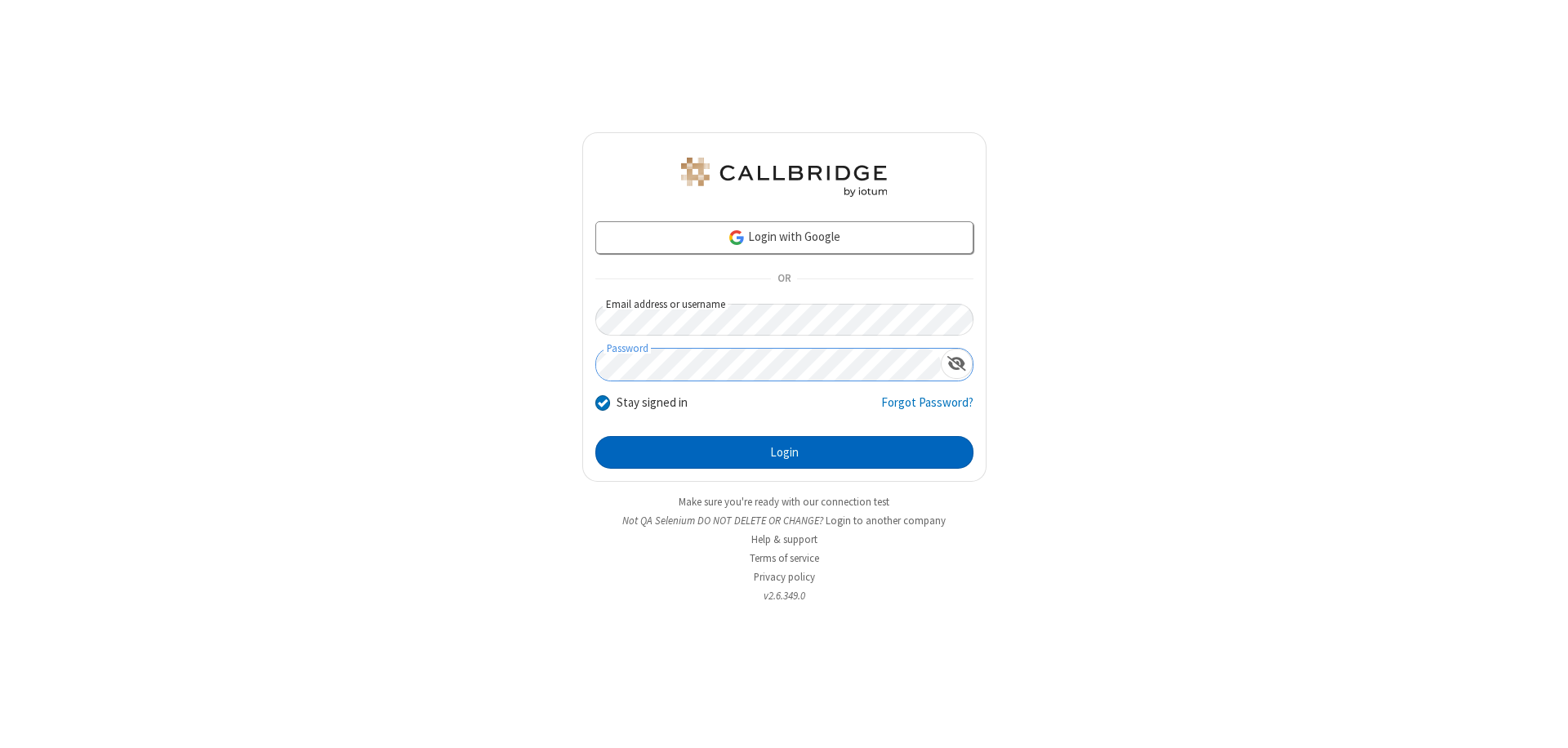
click at [784, 452] on button "Login" at bounding box center [785, 452] width 379 height 32
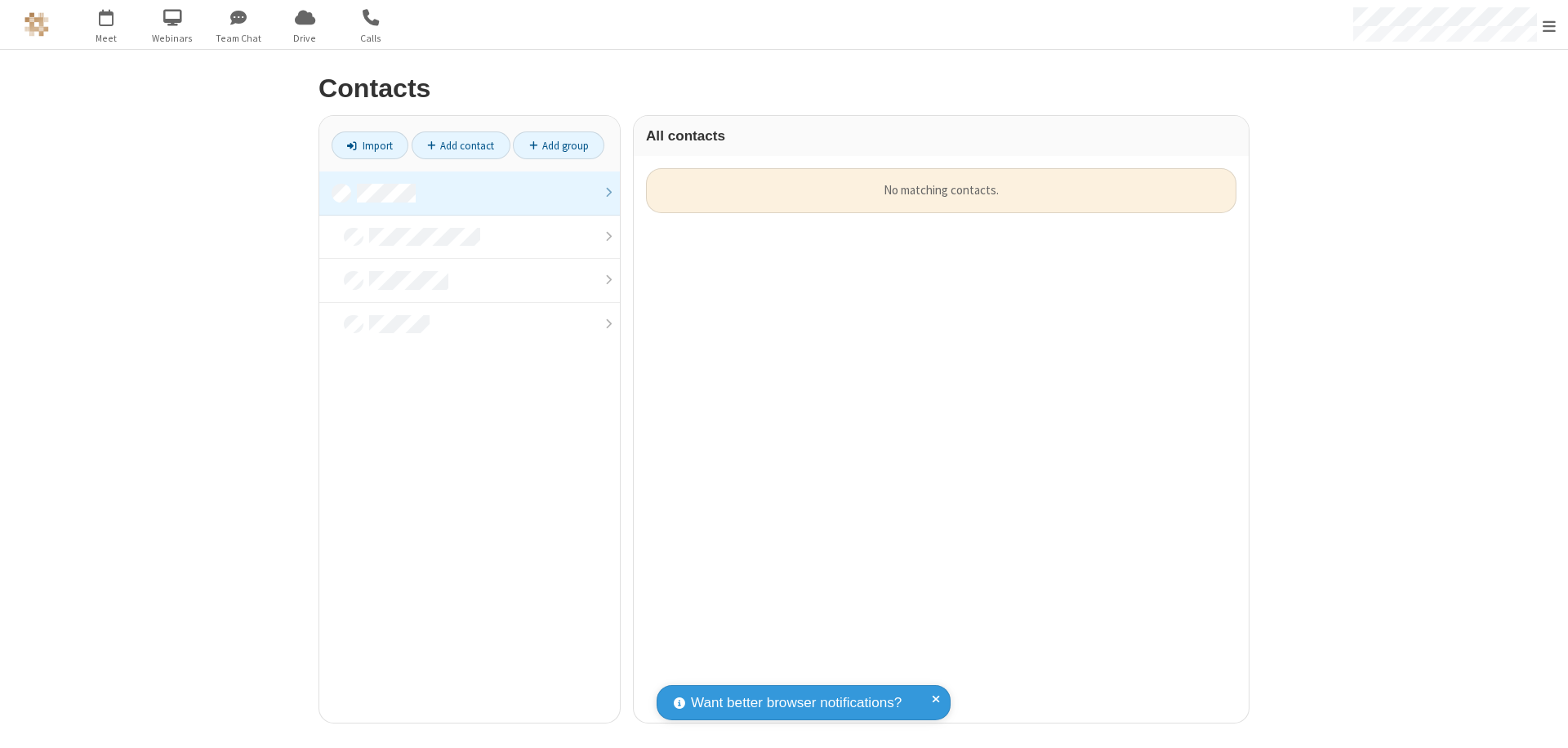
scroll to position [554, 603]
click at [469, 193] on link at bounding box center [469, 193] width 301 height 44
click at [460, 145] on link "Add contact" at bounding box center [461, 145] width 99 height 28
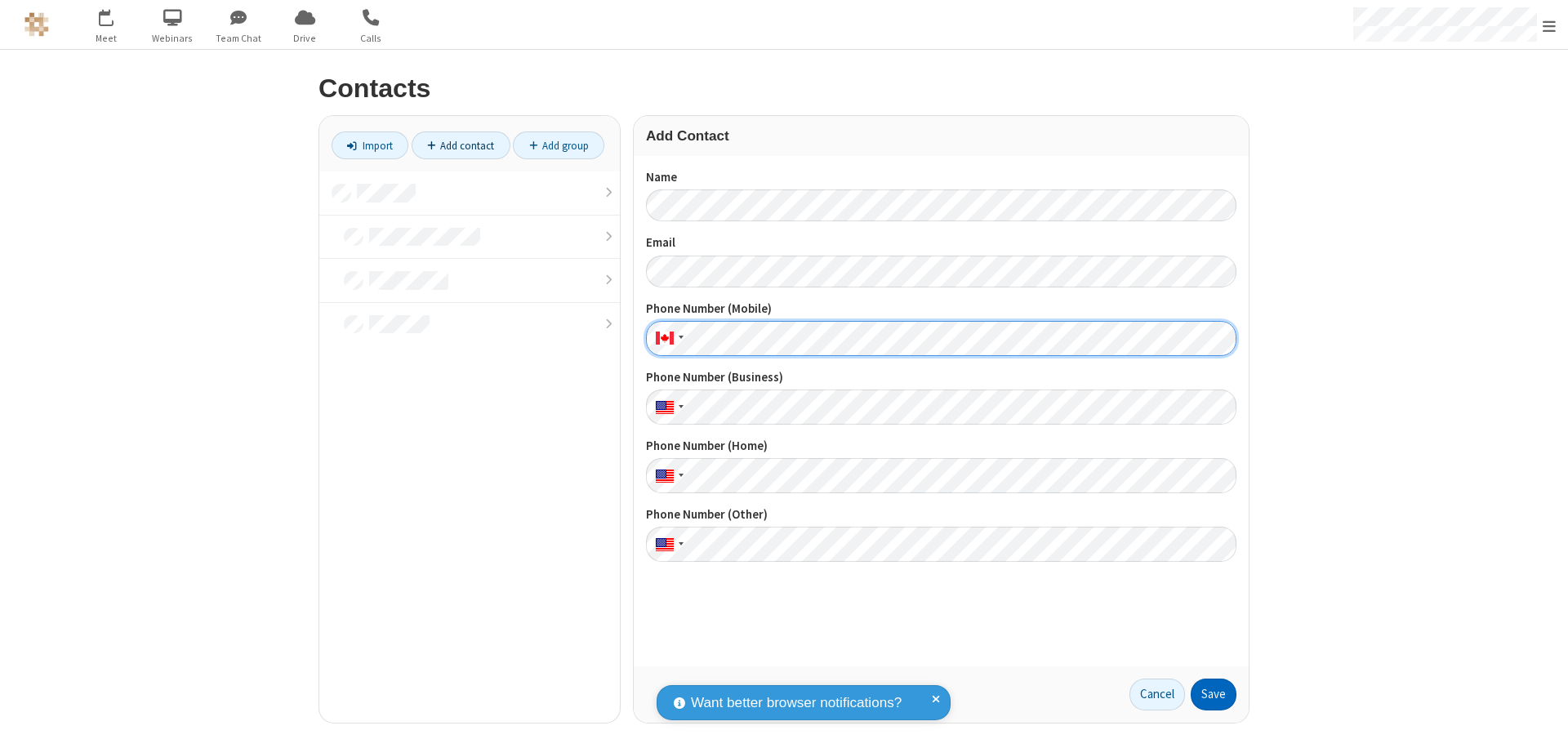
click at [1214, 694] on button "Save" at bounding box center [1213, 695] width 46 height 32
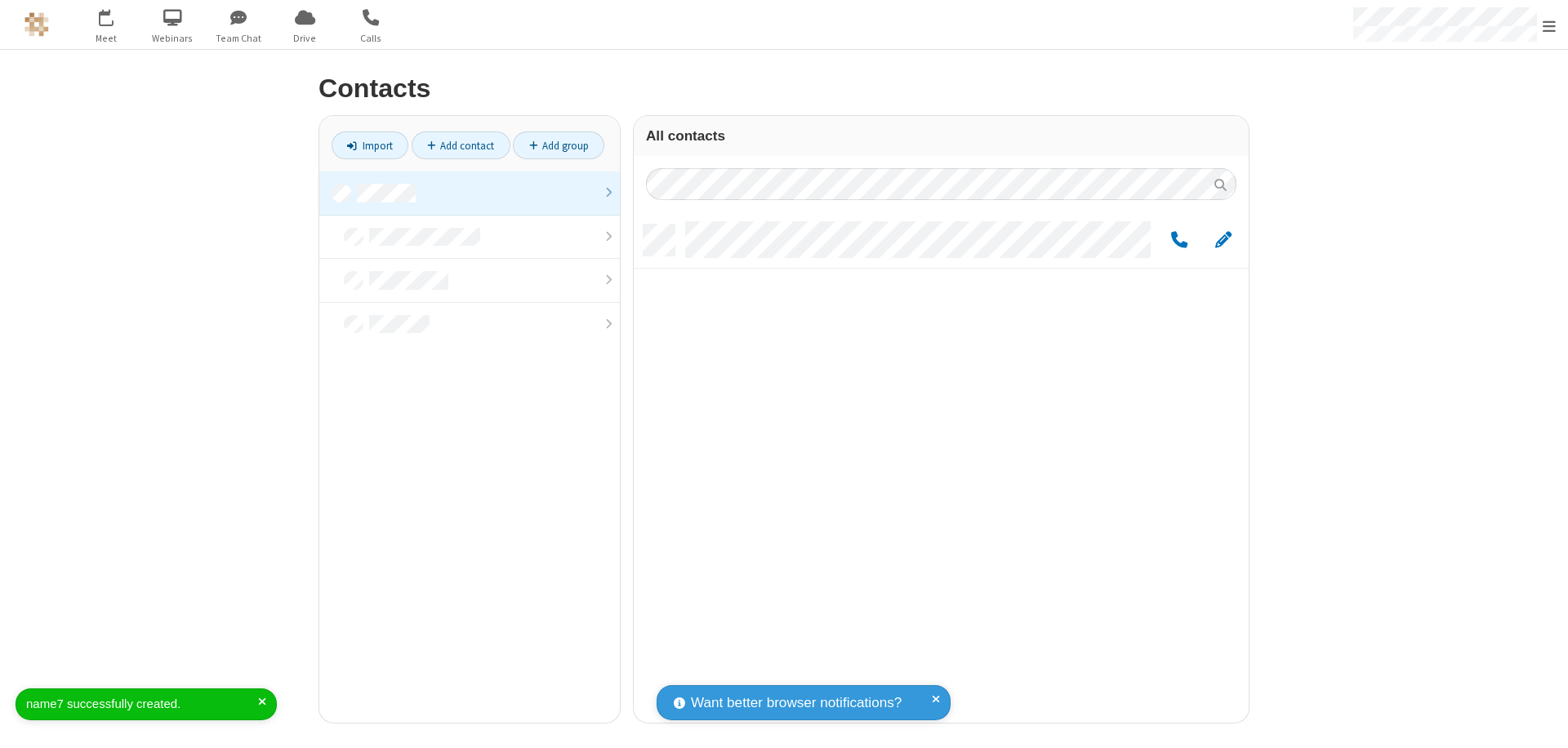
scroll to position [498, 603]
